Goal: Navigation & Orientation: Understand site structure

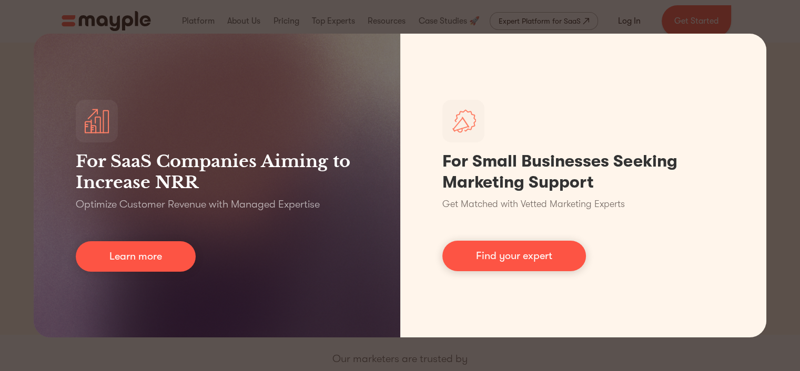
click at [783, 77] on div "For SaaS Companies Aiming to Increase NRR Optimize Customer Revenue with Manage…" at bounding box center [400, 185] width 800 height 371
click at [788, 116] on div "For SaaS Companies Aiming to Increase NRR Optimize Customer Revenue with Manage…" at bounding box center [400, 185] width 800 height 371
click at [789, 116] on div "For SaaS Companies Aiming to Increase NRR Optimize Customer Revenue with Manage…" at bounding box center [400, 185] width 800 height 371
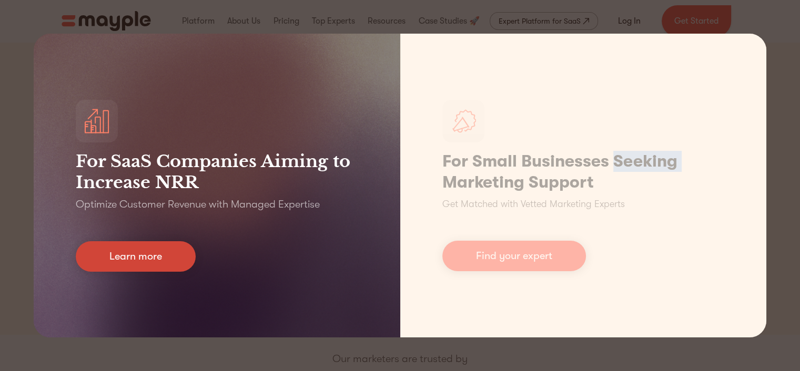
click at [167, 255] on link "Learn more" at bounding box center [136, 256] width 120 height 30
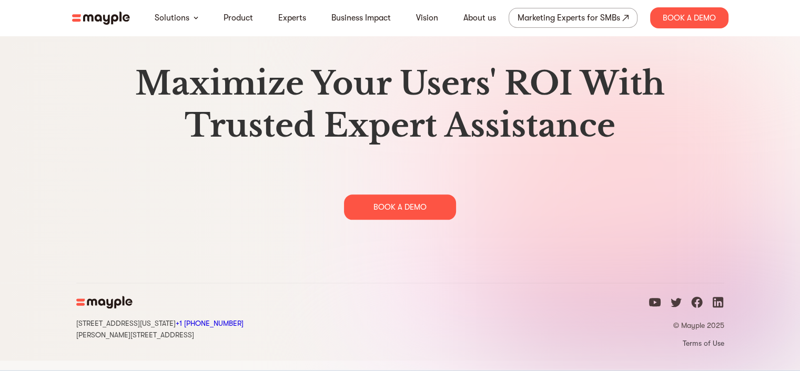
scroll to position [5204, 0]
click at [126, 24] on img at bounding box center [101, 18] width 58 height 13
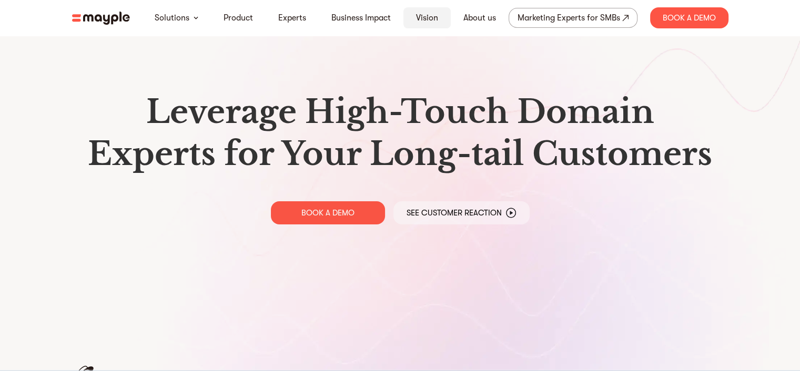
click at [423, 18] on link "Vision" at bounding box center [427, 18] width 22 height 13
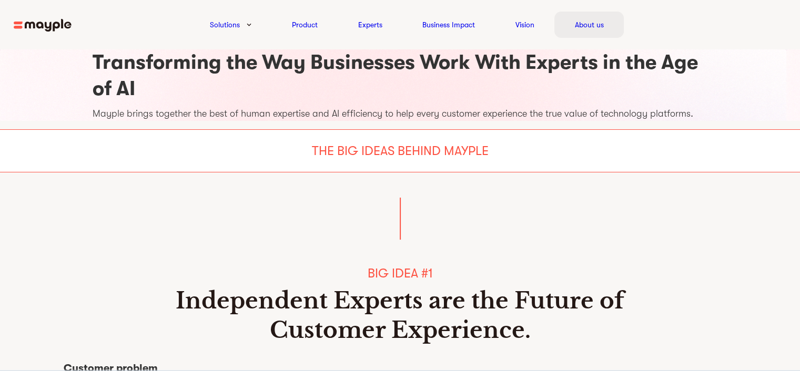
click at [599, 22] on link "About us" at bounding box center [589, 24] width 29 height 13
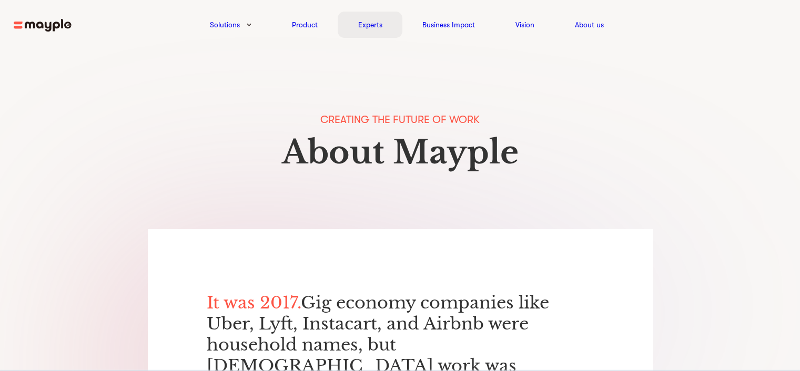
click at [374, 25] on link "Experts" at bounding box center [370, 24] width 24 height 13
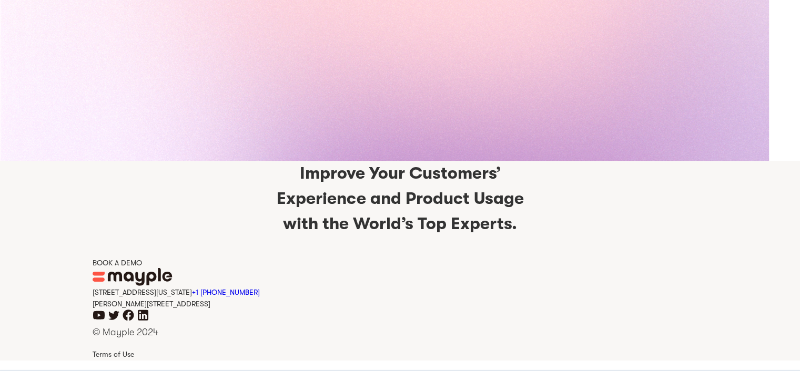
scroll to position [1898, 0]
